Goal: Task Accomplishment & Management: Manage account settings

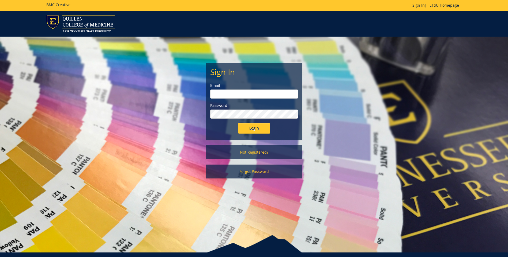
type input "[EMAIL_ADDRESS][DOMAIN_NAME]"
click at [257, 127] on input "Login" at bounding box center [254, 128] width 32 height 11
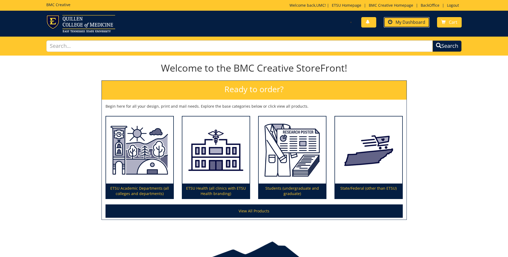
click at [415, 22] on span "My Dashboard" at bounding box center [410, 22] width 30 height 6
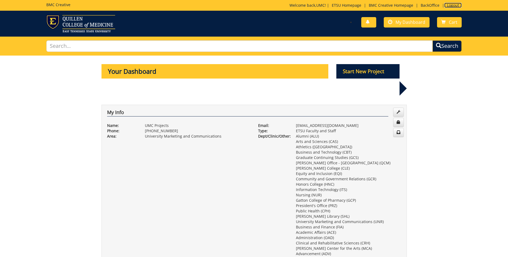
click at [453, 5] on link "Logout" at bounding box center [452, 5] width 17 height 5
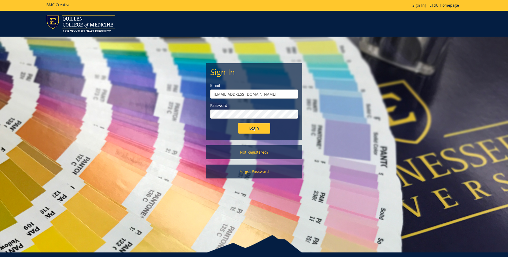
click at [267, 94] on input "projects@etsu.edu" at bounding box center [254, 94] width 88 height 9
type input "[EMAIL_ADDRESS][DOMAIN_NAME]"
click at [254, 126] on input "Login" at bounding box center [254, 128] width 32 height 11
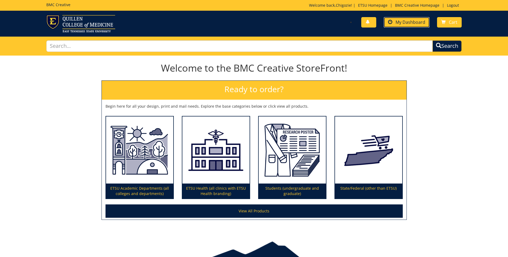
click at [407, 18] on link "My Dashboard" at bounding box center [406, 22] width 46 height 10
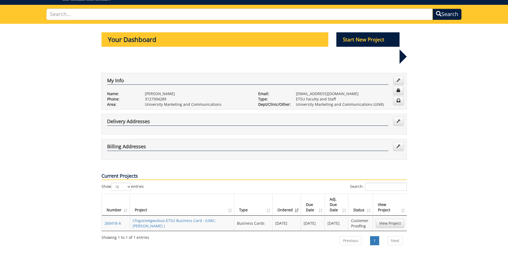
scroll to position [80, 0]
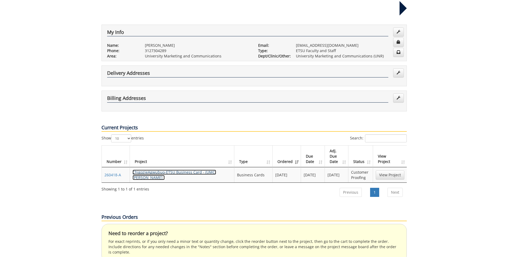
click at [186, 170] on link "ChigozieAgwubuo-ETSU Business Card - (UMC: [PERSON_NAME] )" at bounding box center [173, 175] width 83 height 10
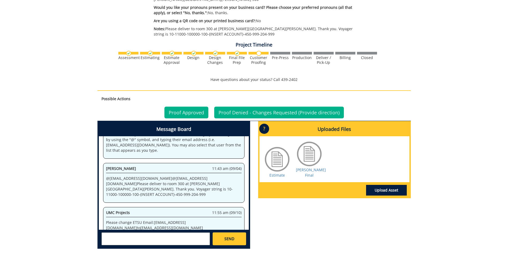
scroll to position [294, 0]
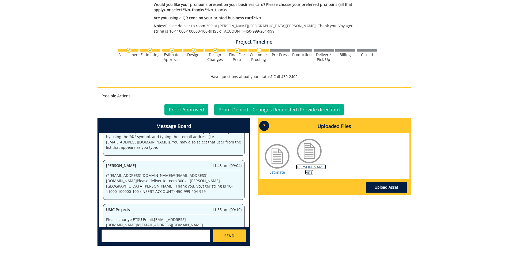
click at [309, 166] on link "Mendoza BC Final" at bounding box center [311, 170] width 30 height 10
click at [278, 111] on link "Proof Denied - Changes Requested (Provide direction)" at bounding box center [278, 110] width 129 height 12
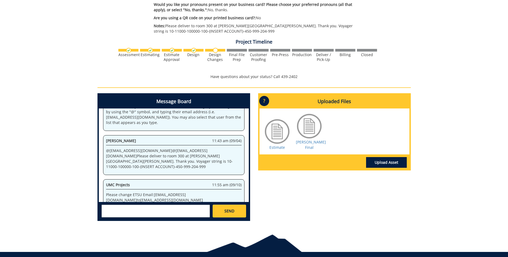
scroll to position [314, 0]
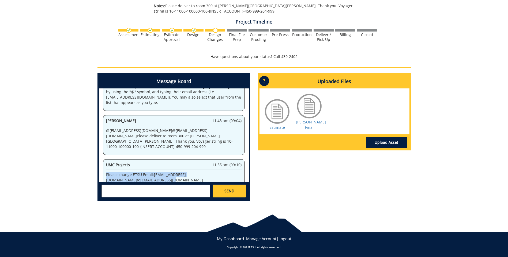
drag, startPoint x: 231, startPoint y: 169, endPoint x: 101, endPoint y: 171, distance: 130.6
click at [101, 171] on div "System 11:42 am (09/04) Welcome to the Project Messenger. All messages will app…" at bounding box center [174, 136] width 150 height 94
copy p "Please change ETSU Email: [EMAIL_ADDRESS][DOMAIN_NAME] to [EMAIL_ADDRESS][DOMAI…"
click at [152, 194] on textarea at bounding box center [155, 191] width 108 height 13
paste textarea "Please change ETSU Email: [EMAIL_ADDRESS][DOMAIN_NAME] to [EMAIL_ADDRESS][DOMAI…"
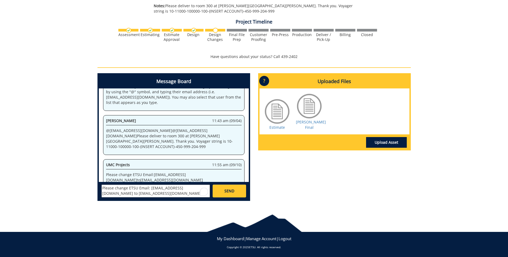
type textarea "Please change ETSU Email: [EMAIL_ADDRESS][DOMAIN_NAME] to [EMAIL_ADDRESS][DOMAI…"
click at [228, 189] on span "SEND" at bounding box center [229, 191] width 10 height 5
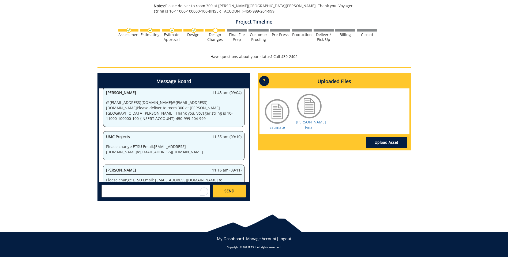
scroll to position [344, 0]
